Goal: Book appointment/travel/reservation

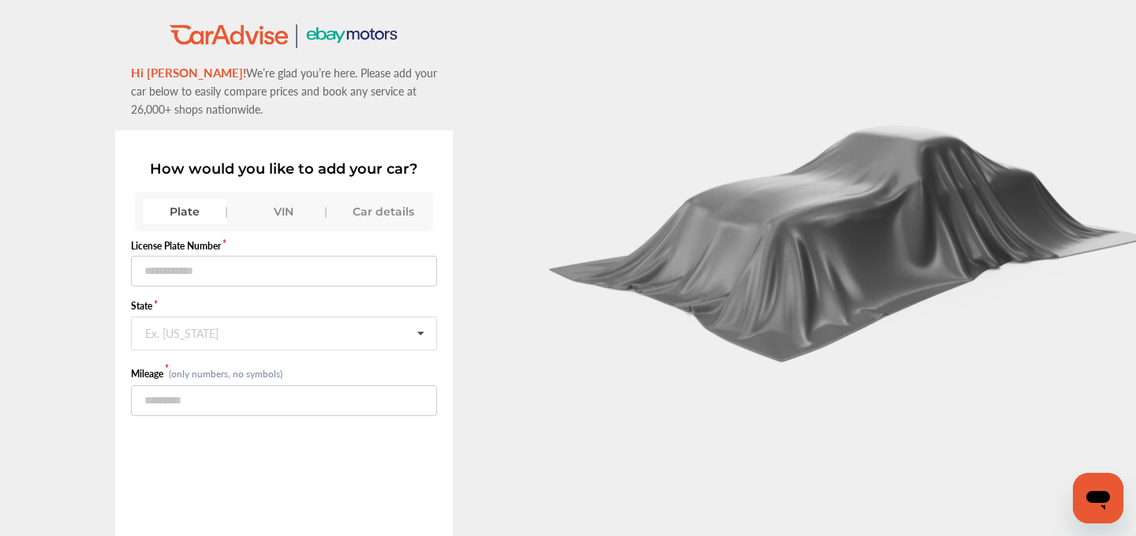
click at [286, 204] on div "VIN" at bounding box center [284, 211] width 84 height 25
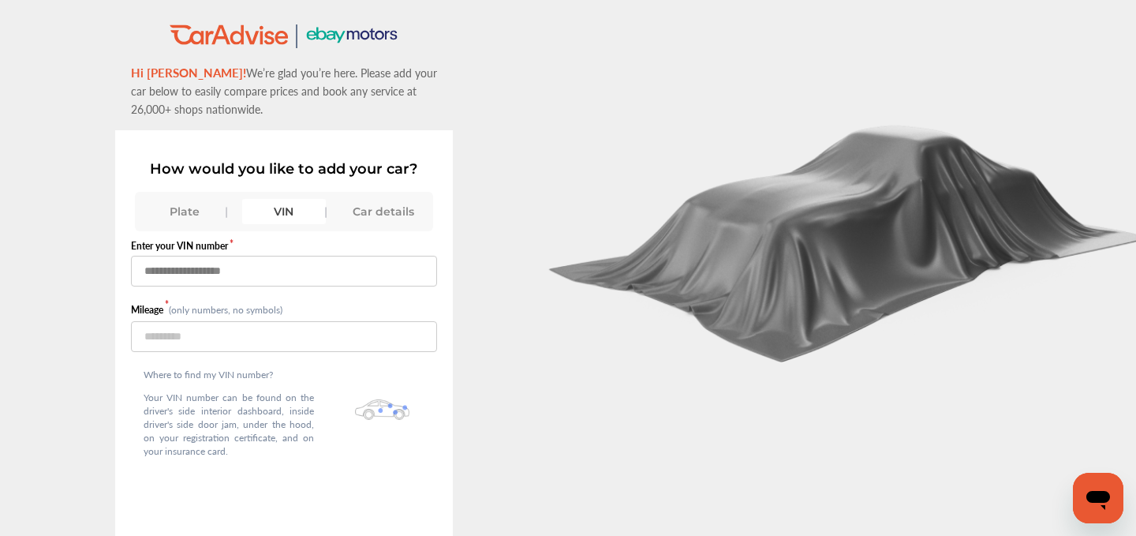
click at [227, 280] on input "text" at bounding box center [284, 271] width 307 height 31
paste input "**********"
type input "**********"
click at [169, 336] on input "number" at bounding box center [284, 336] width 307 height 31
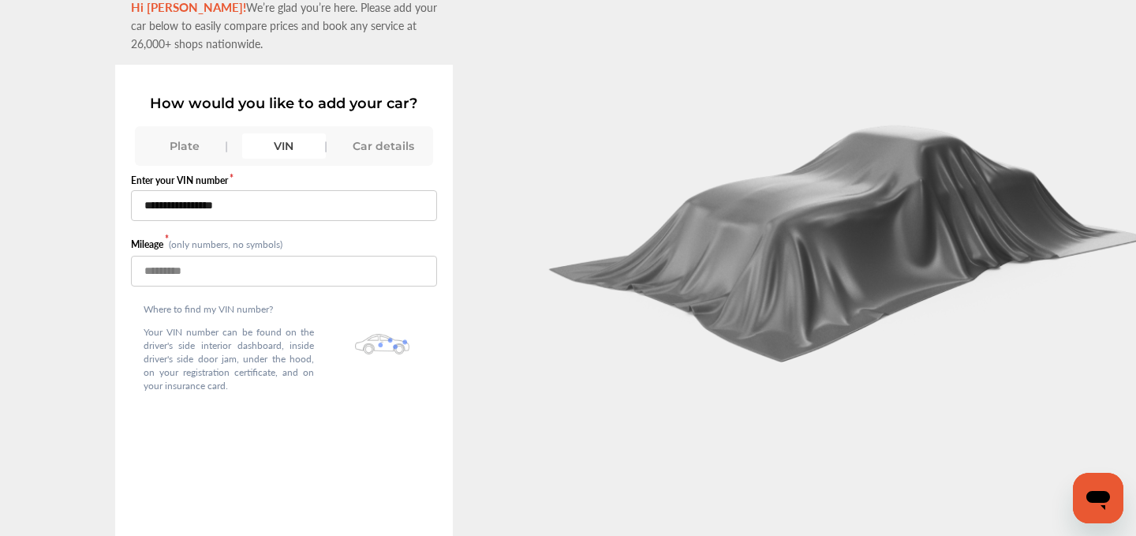
scroll to position [108, 0]
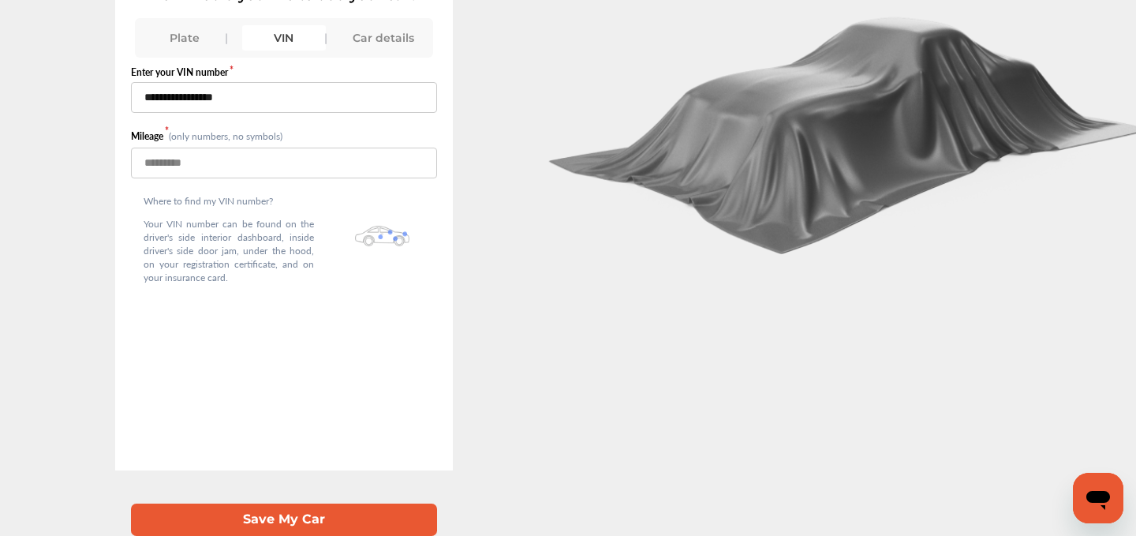
type input "*****"
click at [256, 517] on button "Save My Car" at bounding box center [284, 519] width 307 height 32
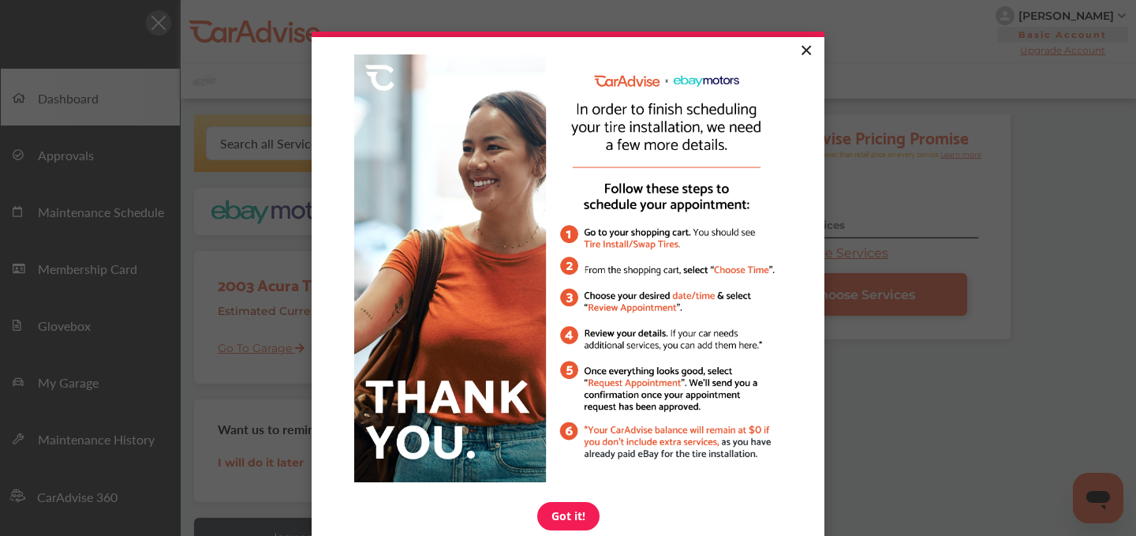
click at [806, 53] on link "×" at bounding box center [806, 51] width 28 height 28
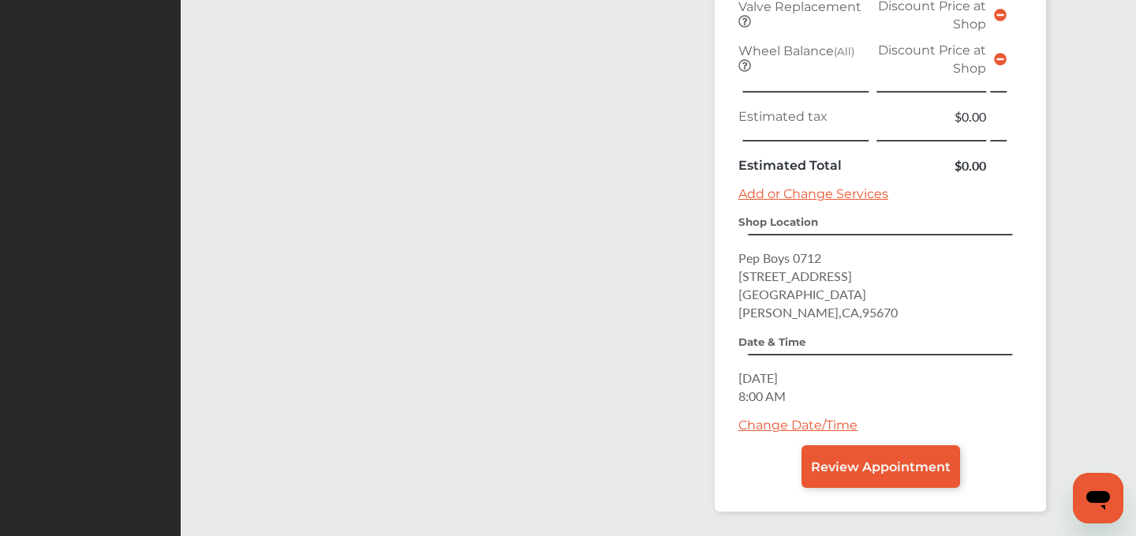
scroll to position [734, 0]
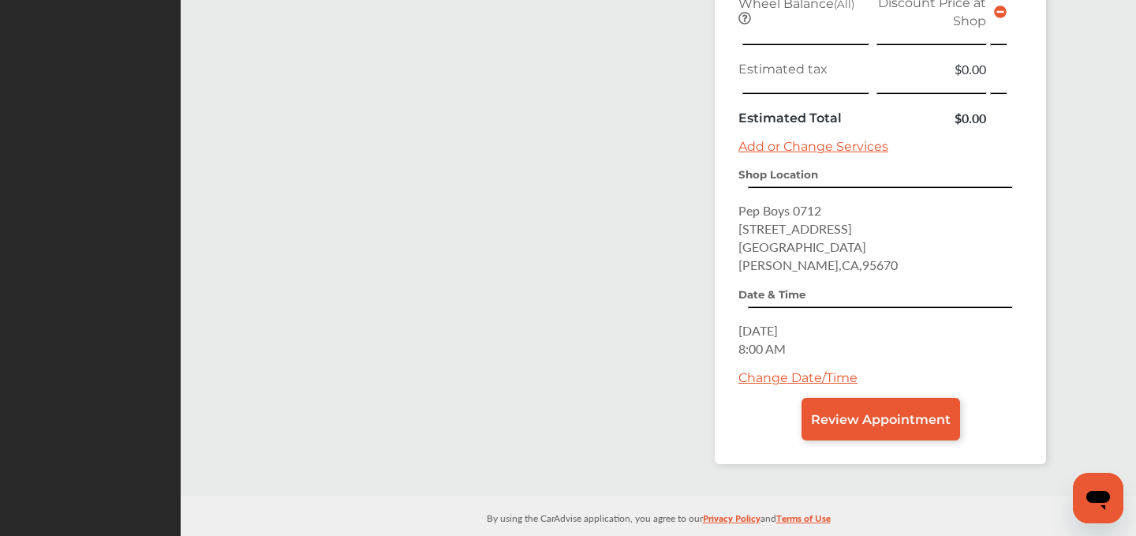
click at [818, 370] on link "Change Date/Time" at bounding box center [797, 377] width 119 height 15
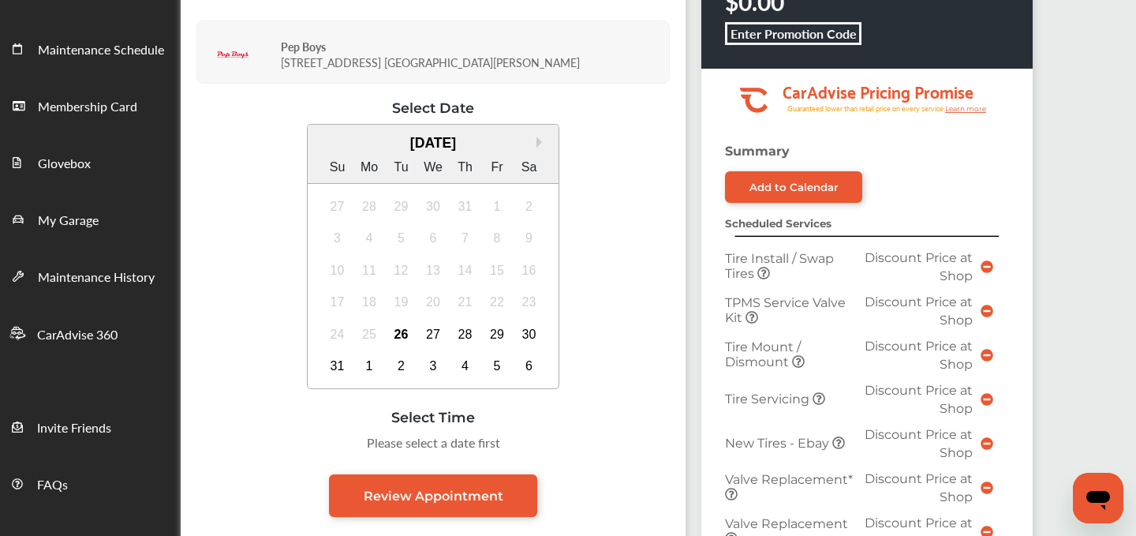
scroll to position [162, 0]
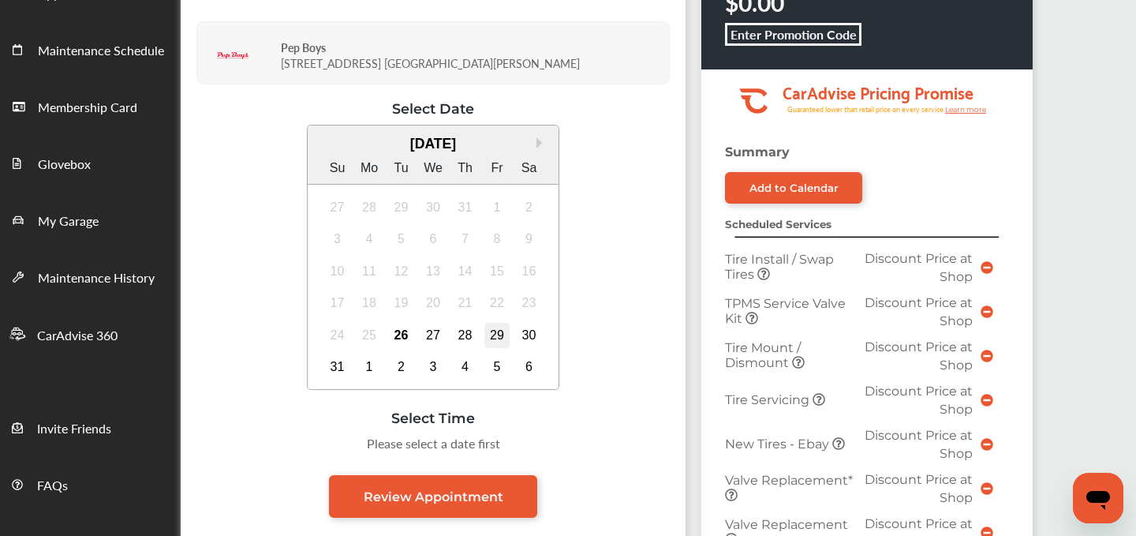
click at [499, 337] on div "29" at bounding box center [496, 335] width 25 height 25
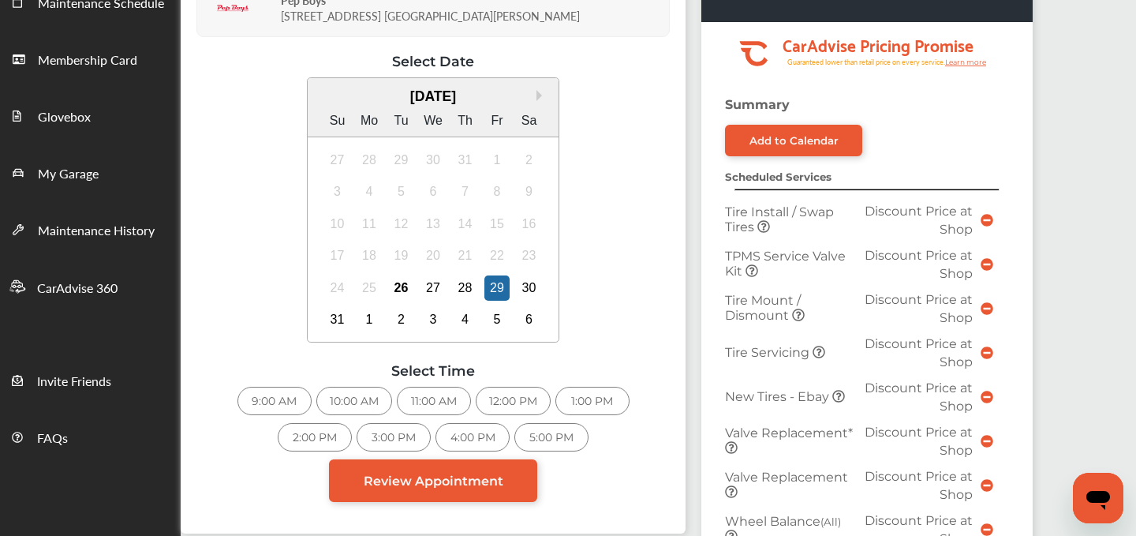
scroll to position [219, 0]
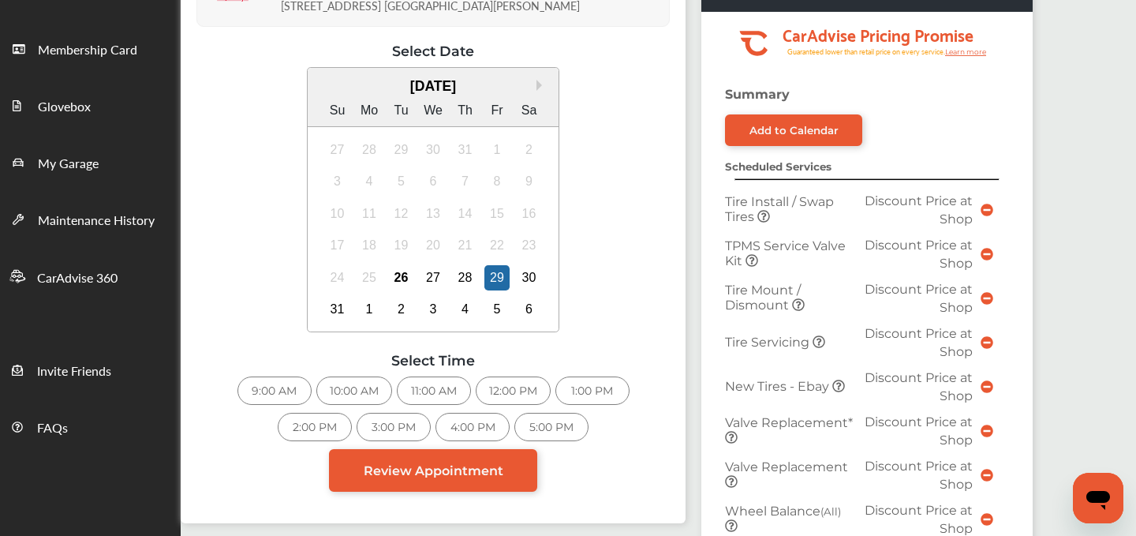
click at [282, 403] on div "9:00 AM" at bounding box center [274, 390] width 74 height 28
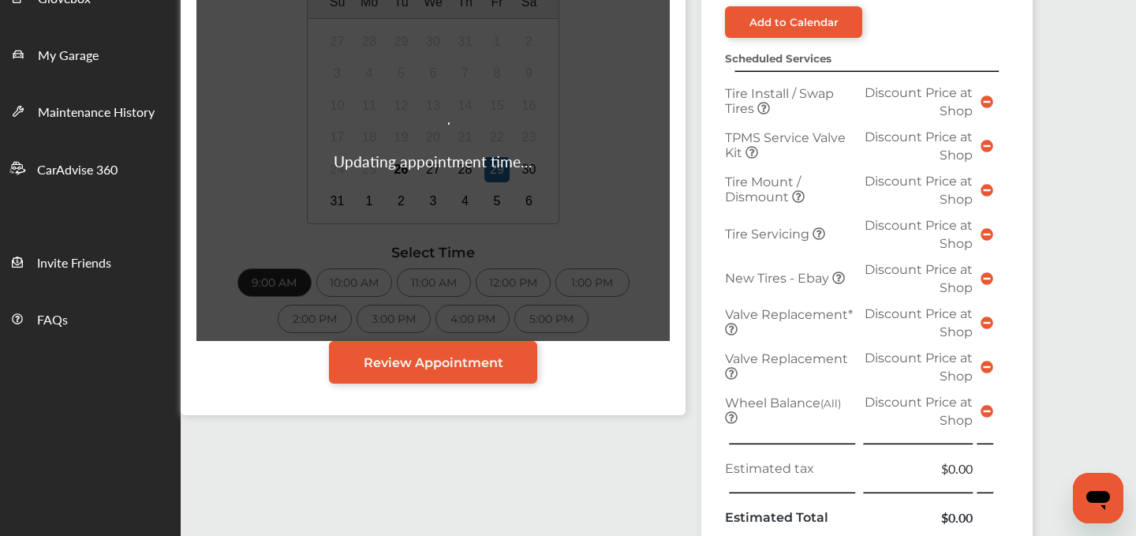
scroll to position [345, 0]
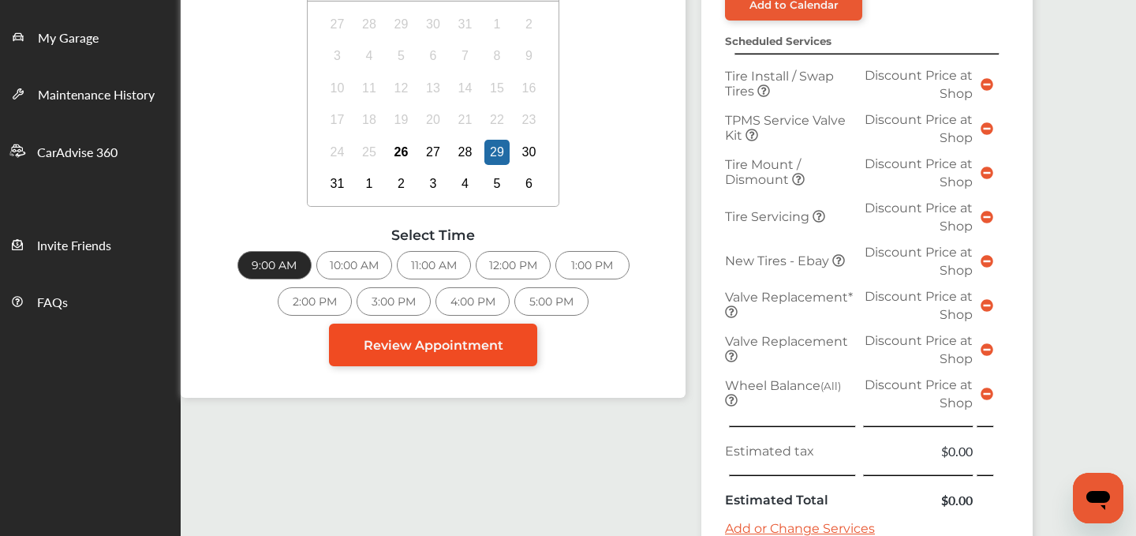
click at [409, 354] on link "Review Appointment" at bounding box center [433, 344] width 208 height 43
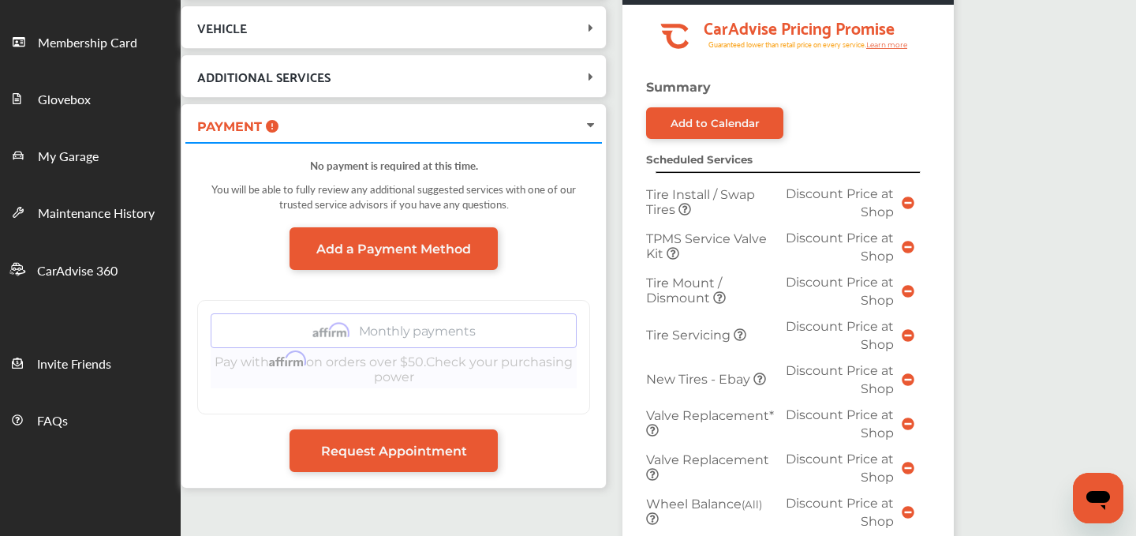
scroll to position [717, 0]
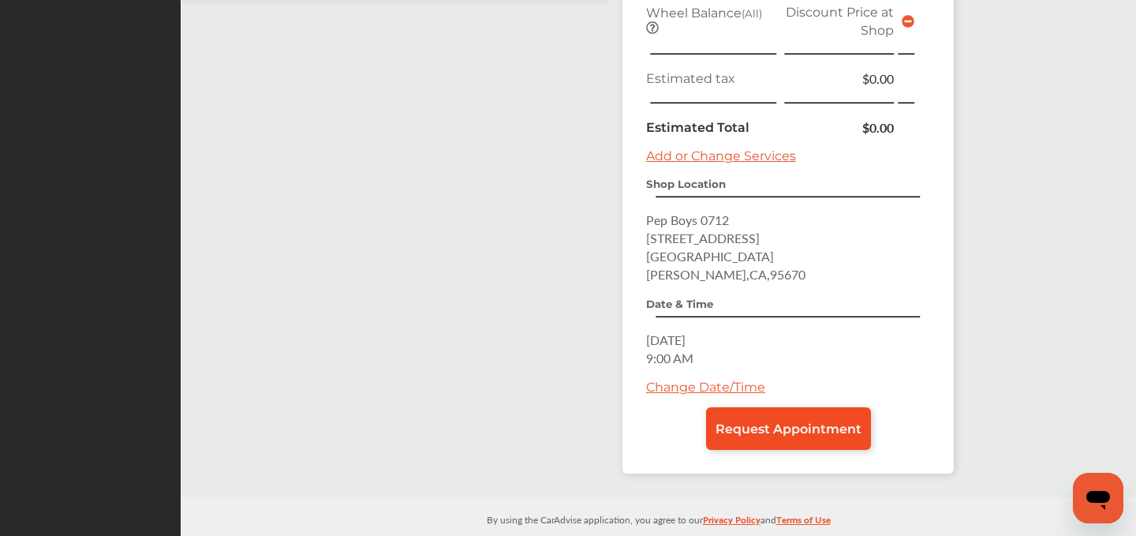
click at [748, 421] on span "Request Appointment" at bounding box center [788, 428] width 146 height 15
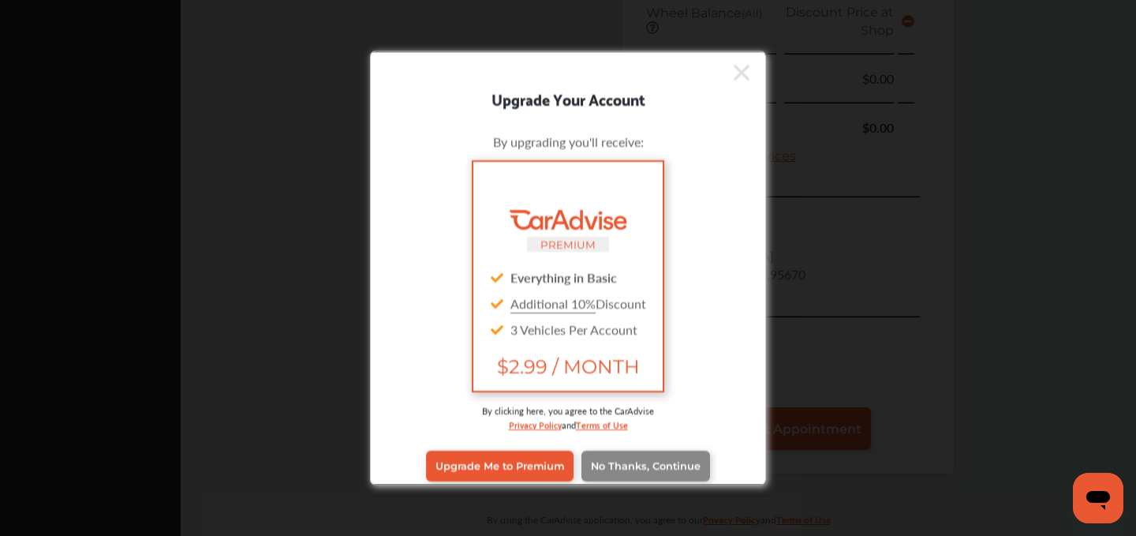
click at [625, 464] on span "No Thanks, Continue" at bounding box center [646, 466] width 110 height 12
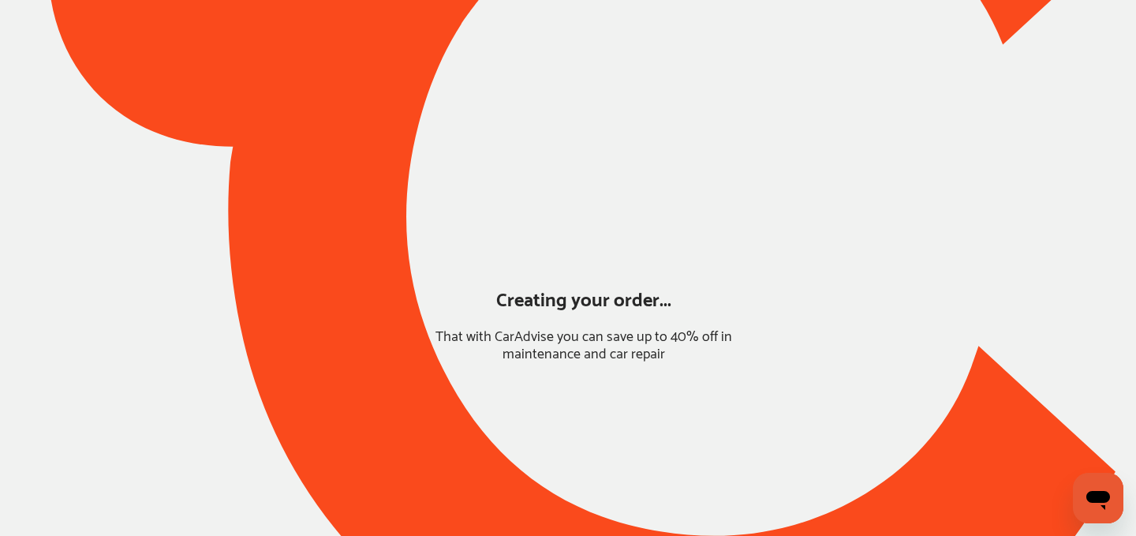
scroll to position [137, 0]
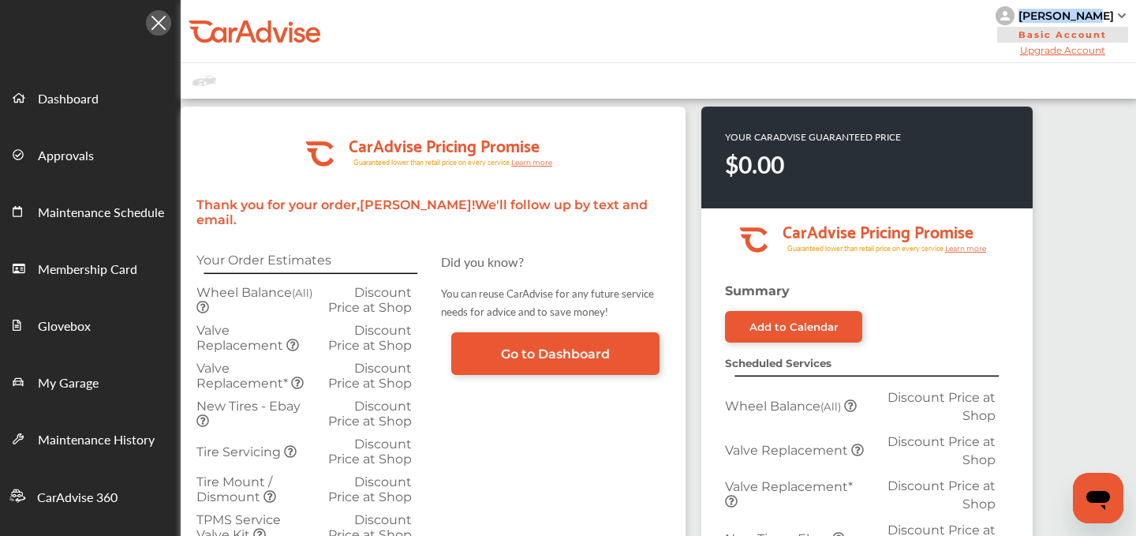
drag, startPoint x: 1114, startPoint y: 17, endPoint x: 1043, endPoint y: 21, distance: 71.1
click at [1043, 21] on div "[PERSON_NAME]" at bounding box center [1062, 15] width 134 height 19
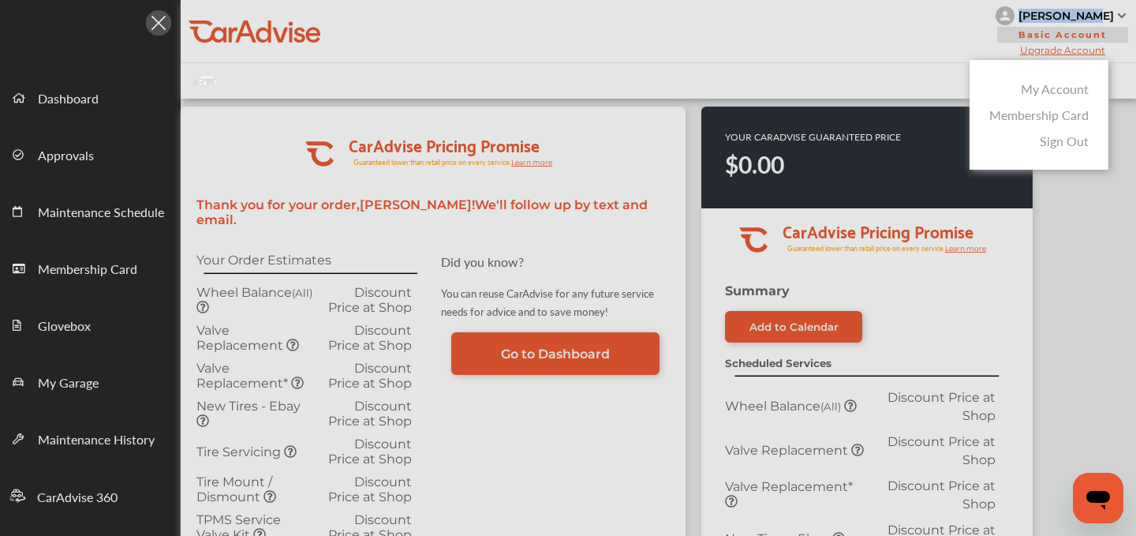
copy div "[PERSON_NAME]"
click at [861, 50] on div at bounding box center [568, 307] width 1136 height 614
